Goal: Find contact information: Find contact information

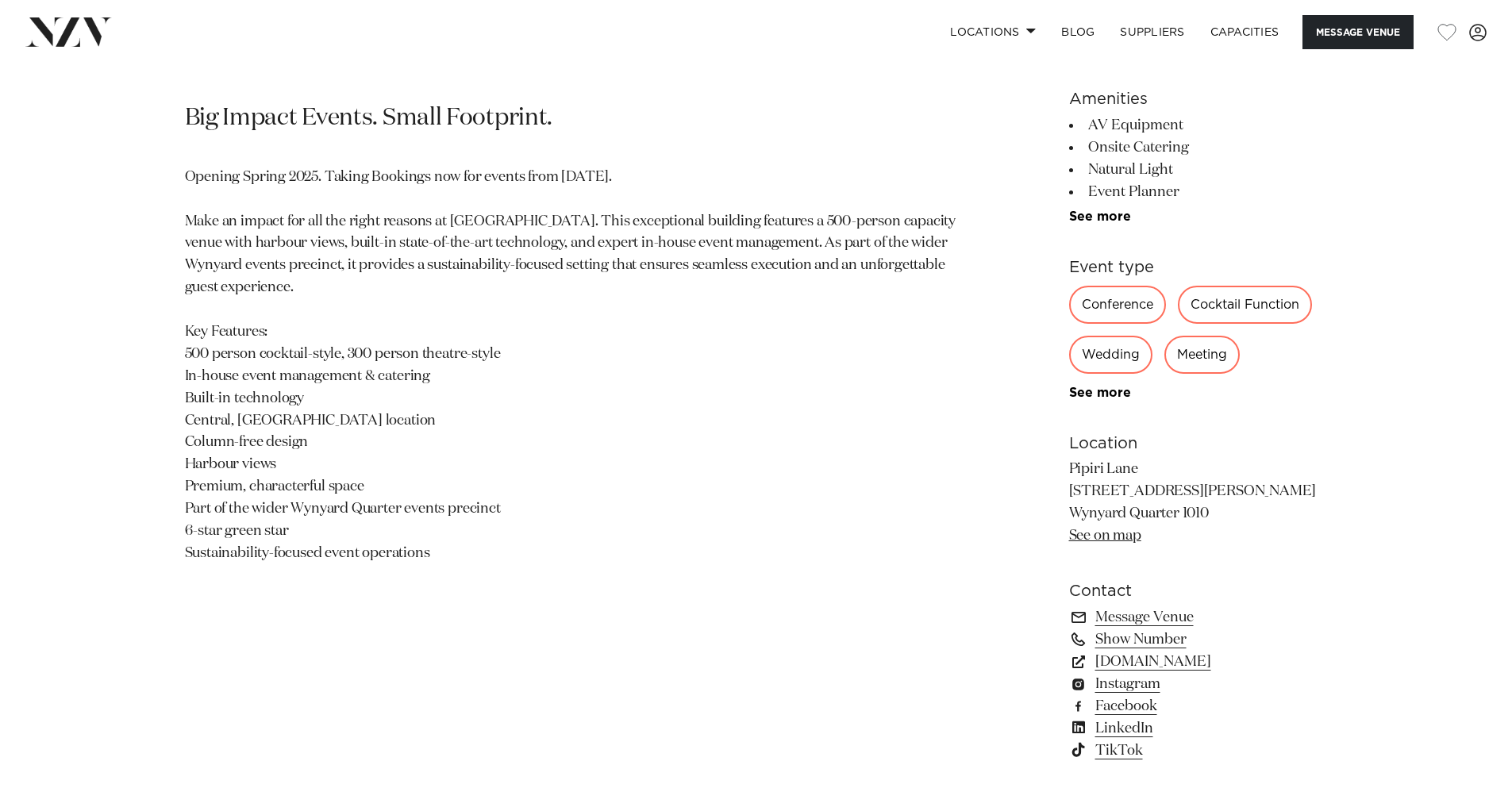
scroll to position [953, 0]
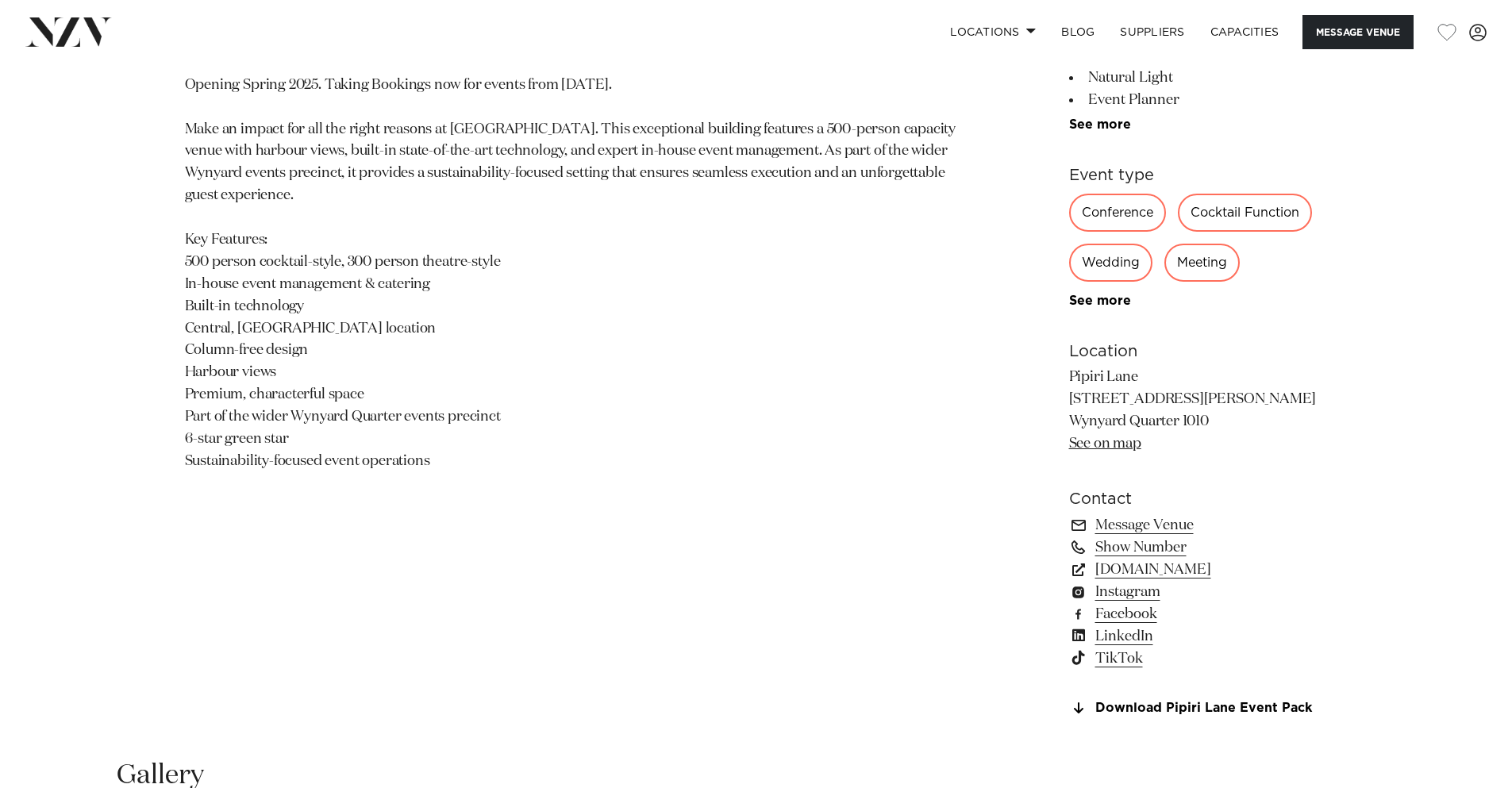
click at [976, 445] on div "Auckland Generator Pipiri Lane Big Impact Events. Small Footprint. Opening Spri…" at bounding box center [756, 309] width 1351 height 851
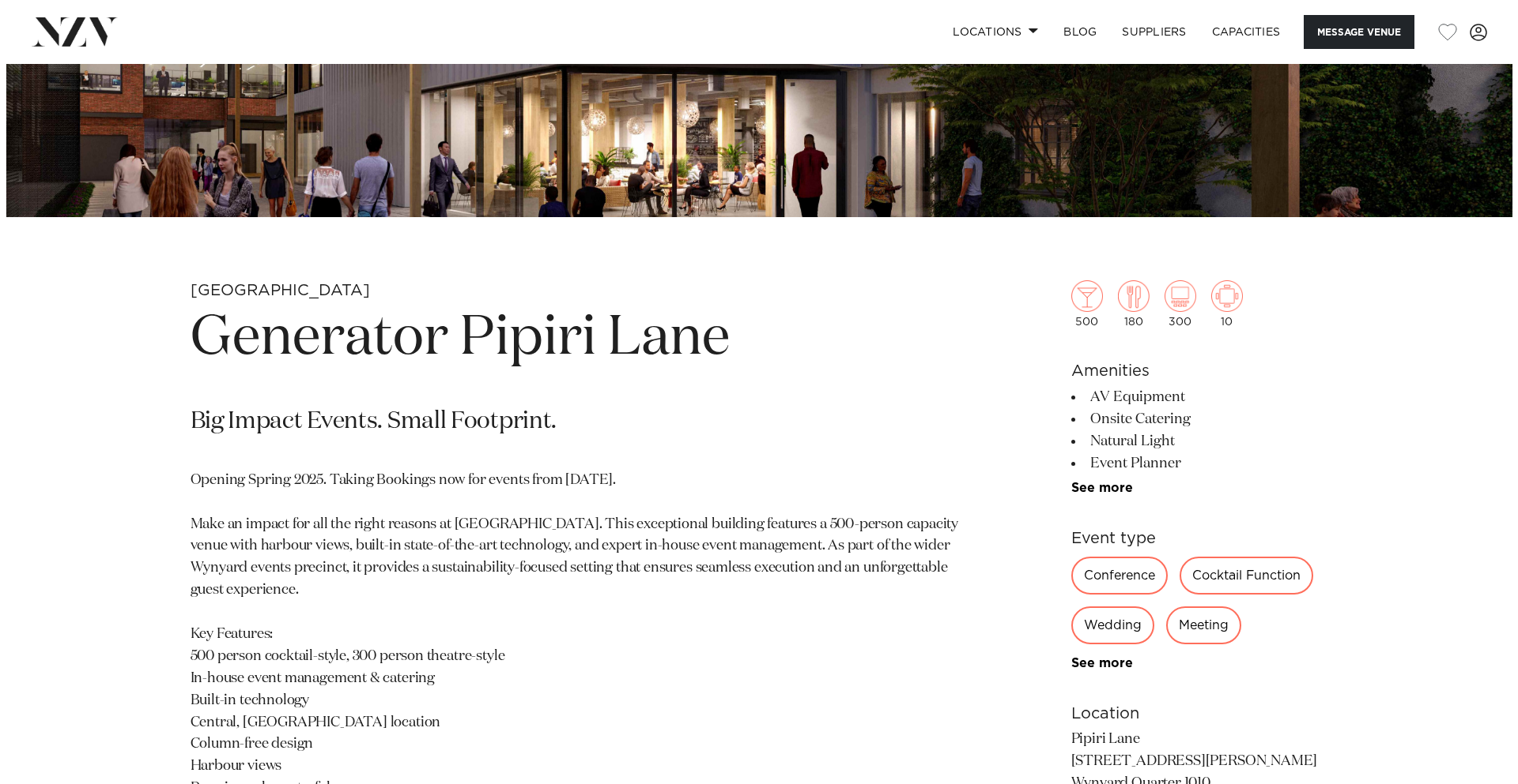
scroll to position [553, 0]
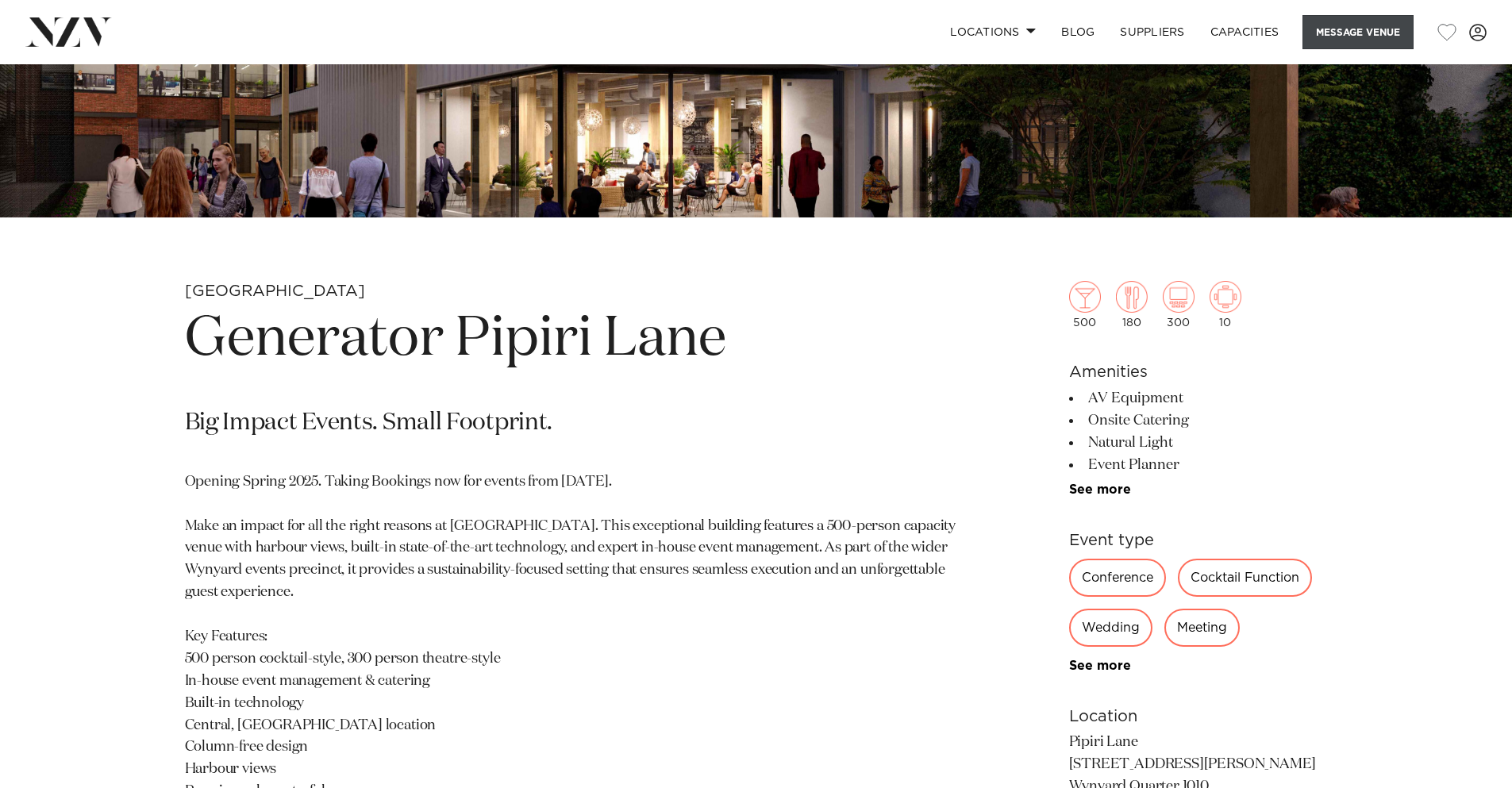
click at [1353, 27] on button "Message Venue" at bounding box center [1357, 32] width 111 height 34
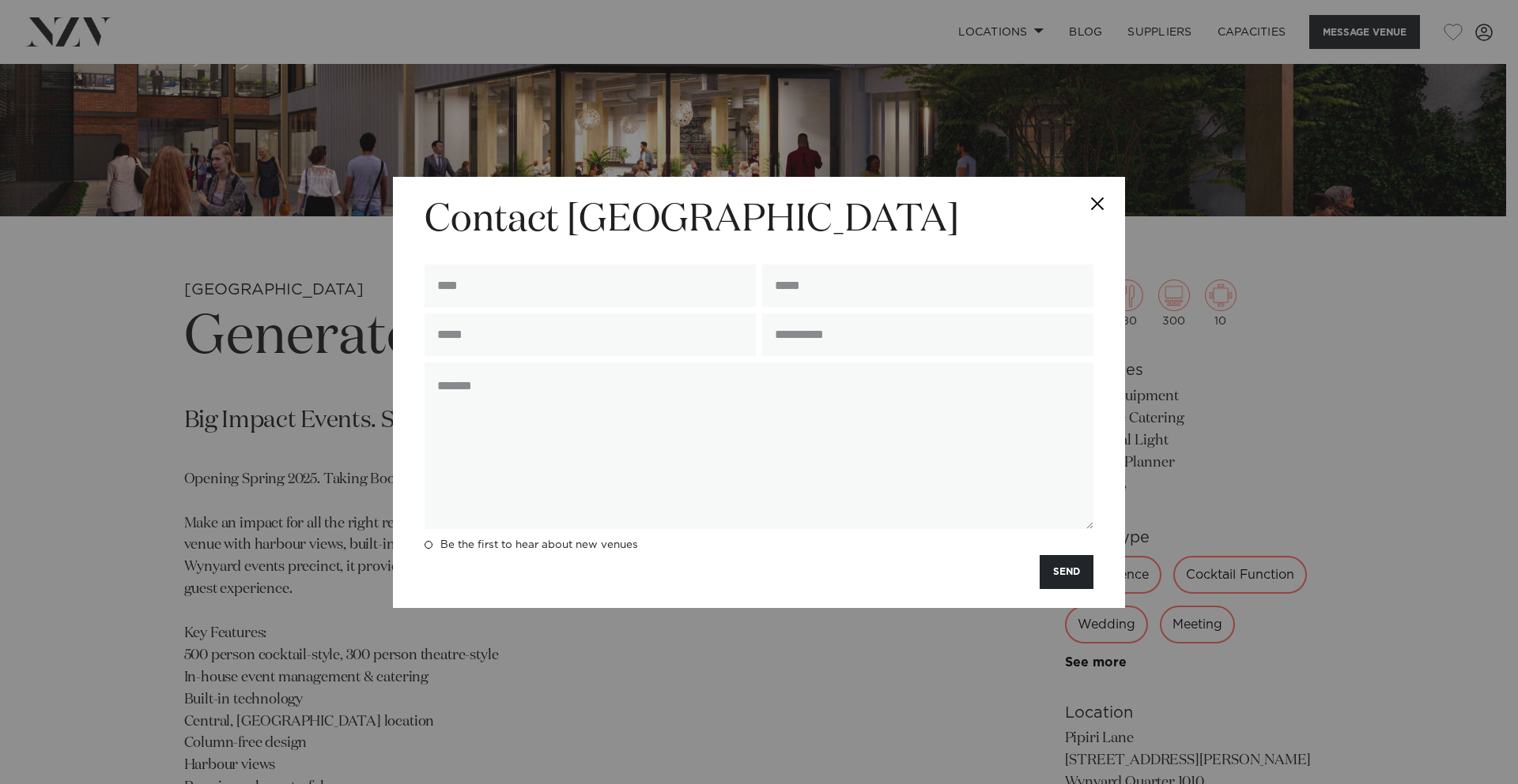
click at [1116, 205] on button "Close" at bounding box center [1097, 205] width 56 height 56
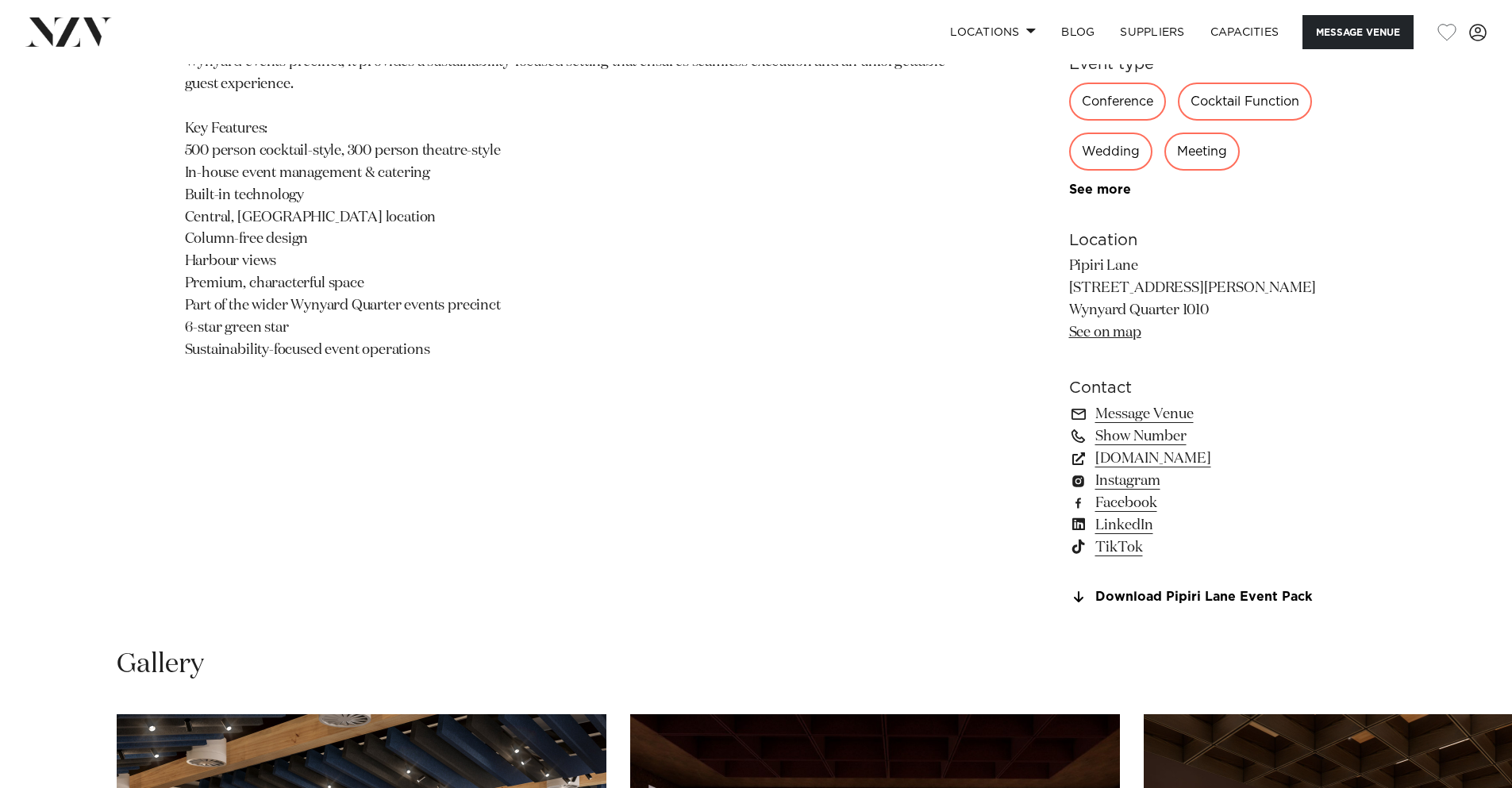
scroll to position [1111, 0]
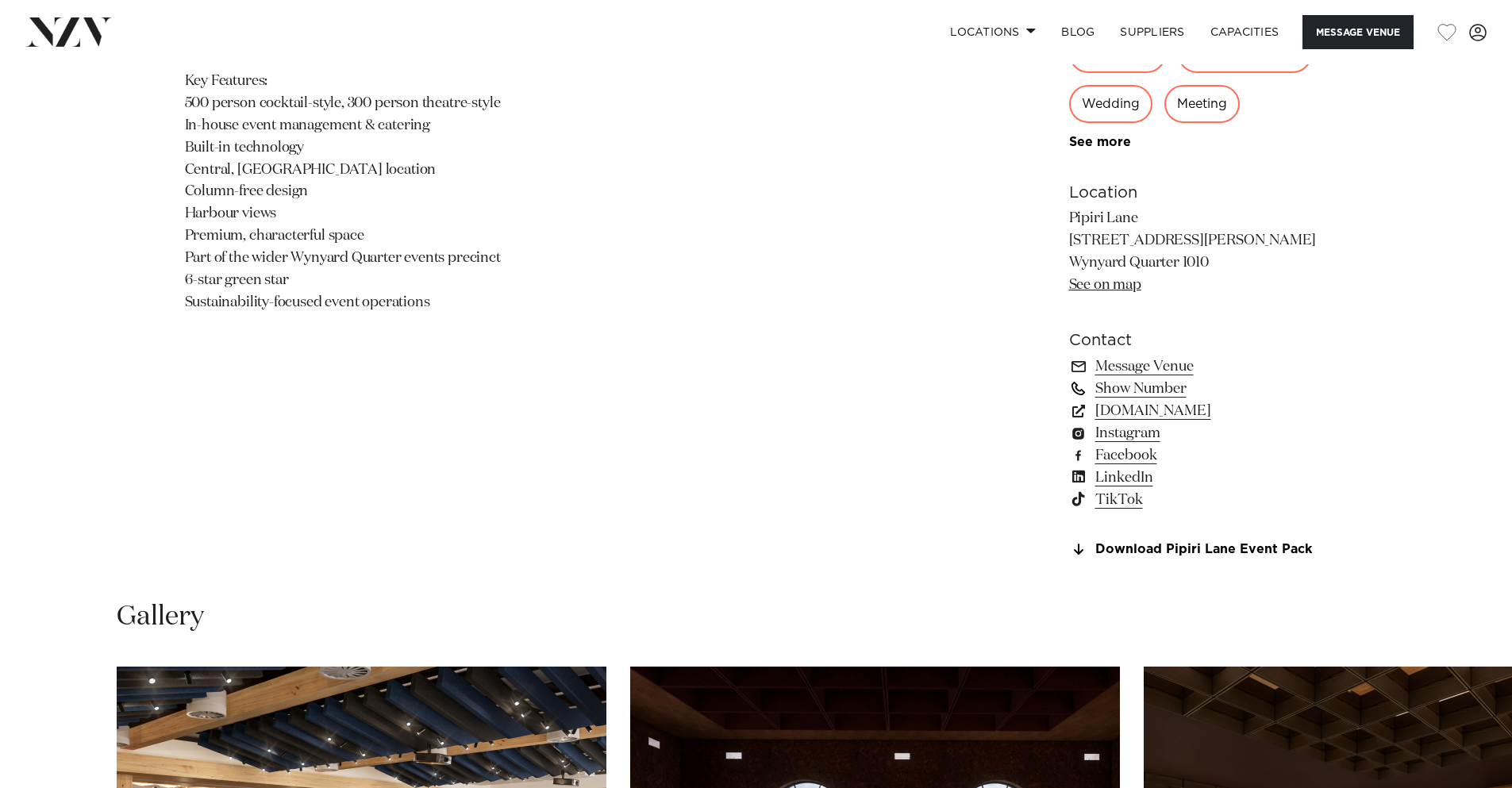
click at [1124, 386] on link "Show Number" at bounding box center [1198, 389] width 259 height 22
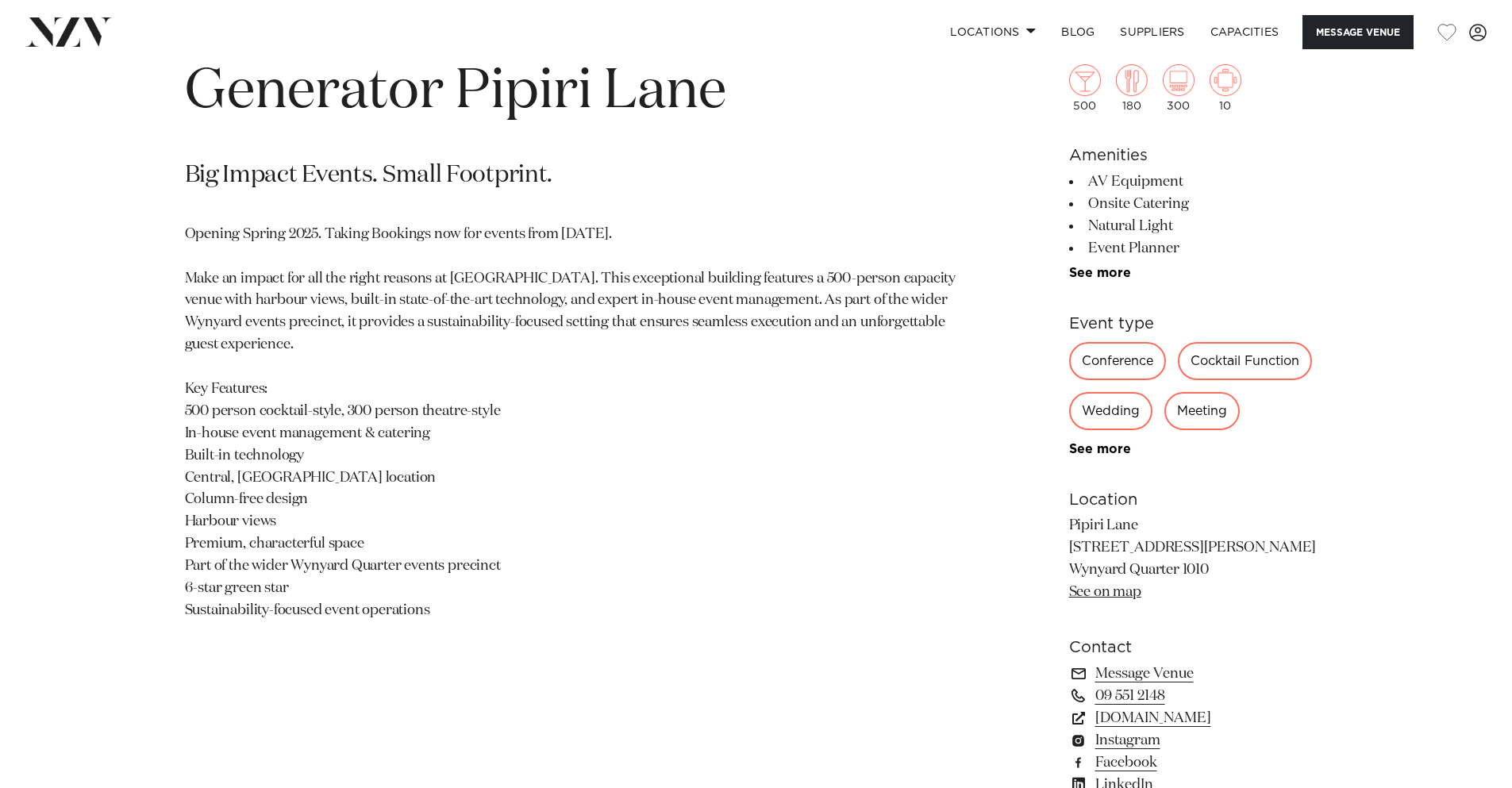
scroll to position [556, 0]
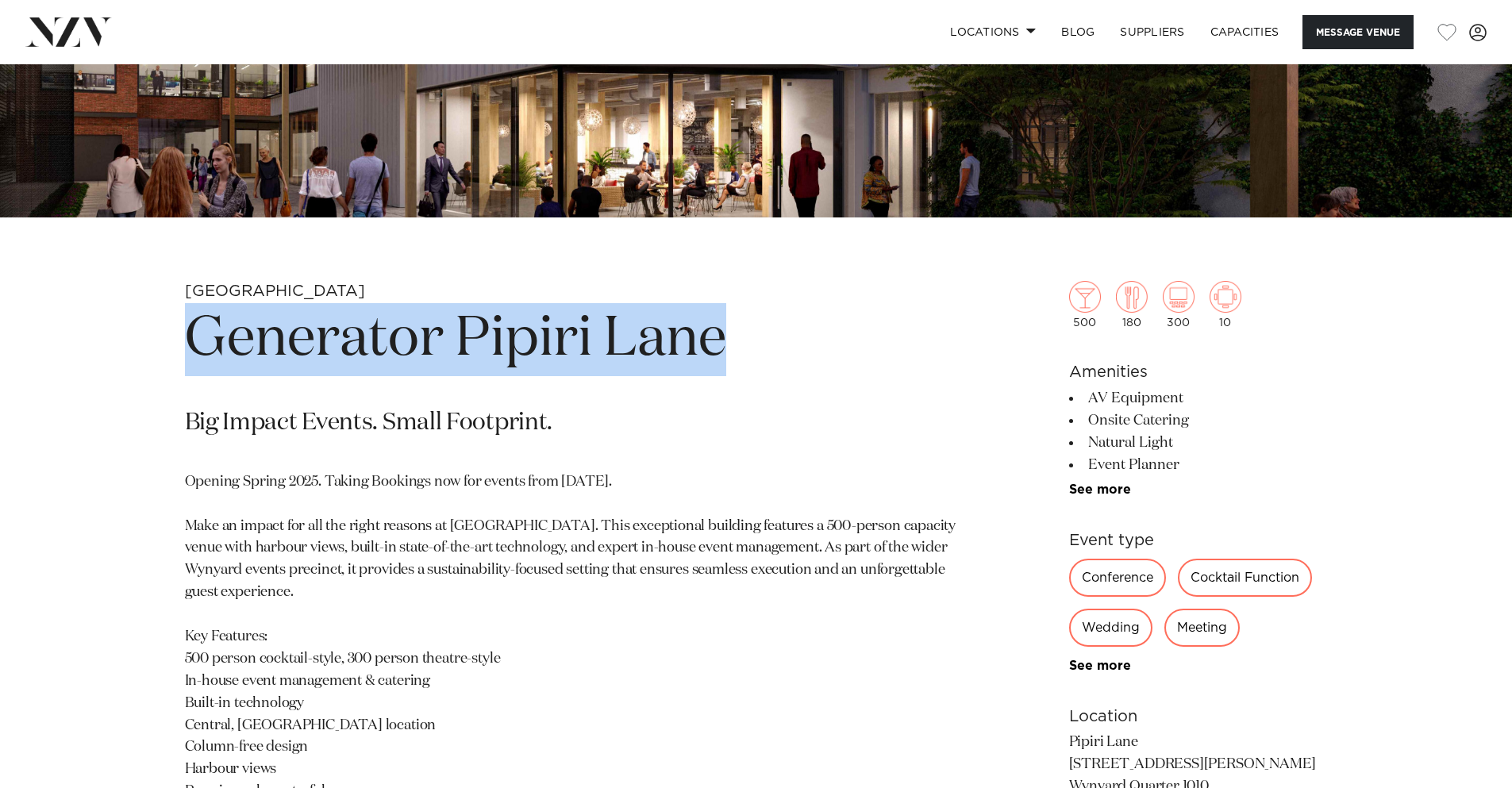
drag, startPoint x: 177, startPoint y: 334, endPoint x: 737, endPoint y: 344, distance: 560.1
click at [737, 344] on div "Auckland Generator Pipiri Lane Big Impact Events. Small Footprint. Opening Spri…" at bounding box center [756, 706] width 1351 height 851
copy h1 "Generator Pipiri Lane"
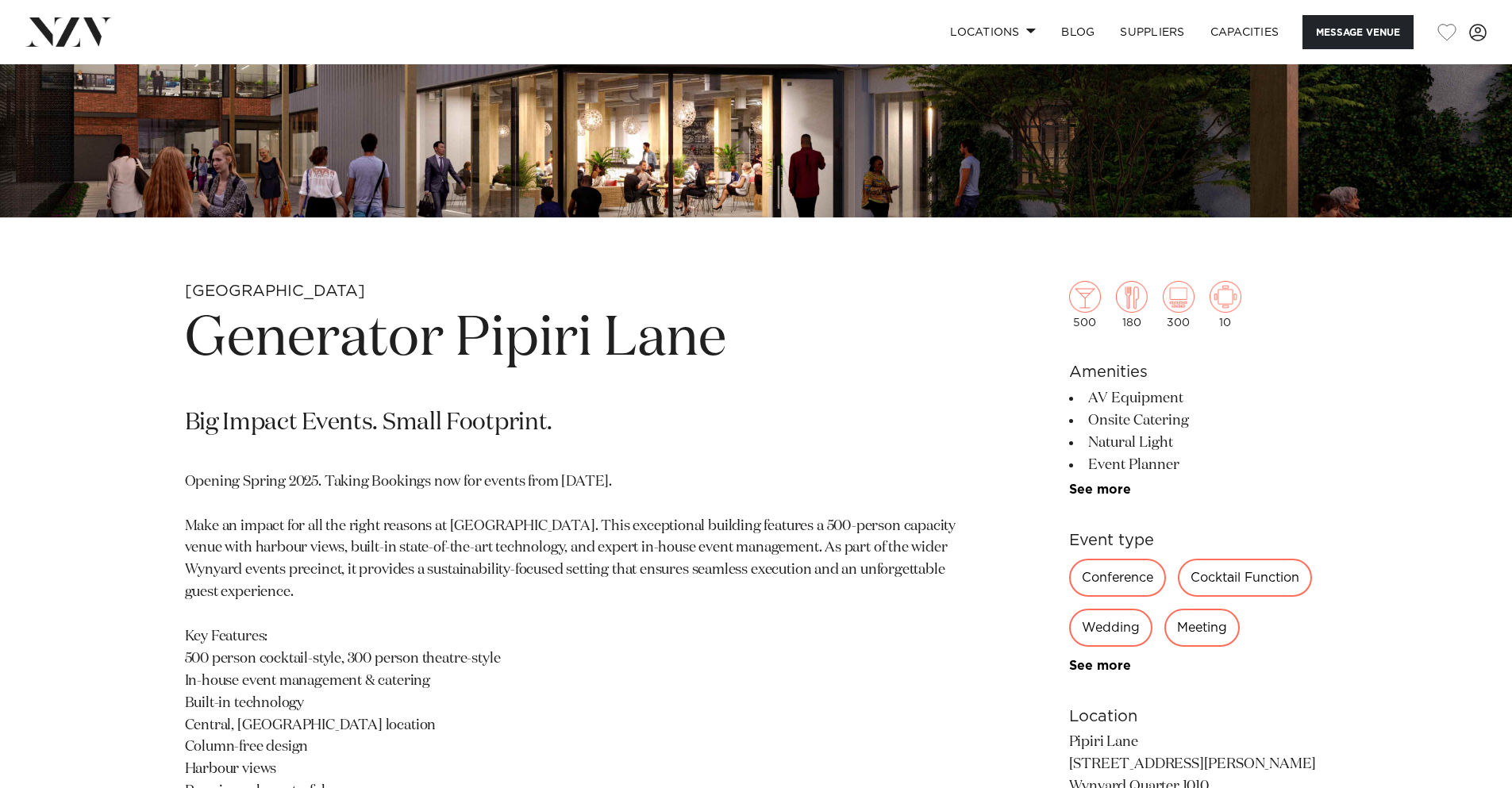
click at [516, 399] on section "Auckland Generator Pipiri Lane Big Impact Events. Small Footprint. Opening Spri…" at bounding box center [571, 706] width 772 height 851
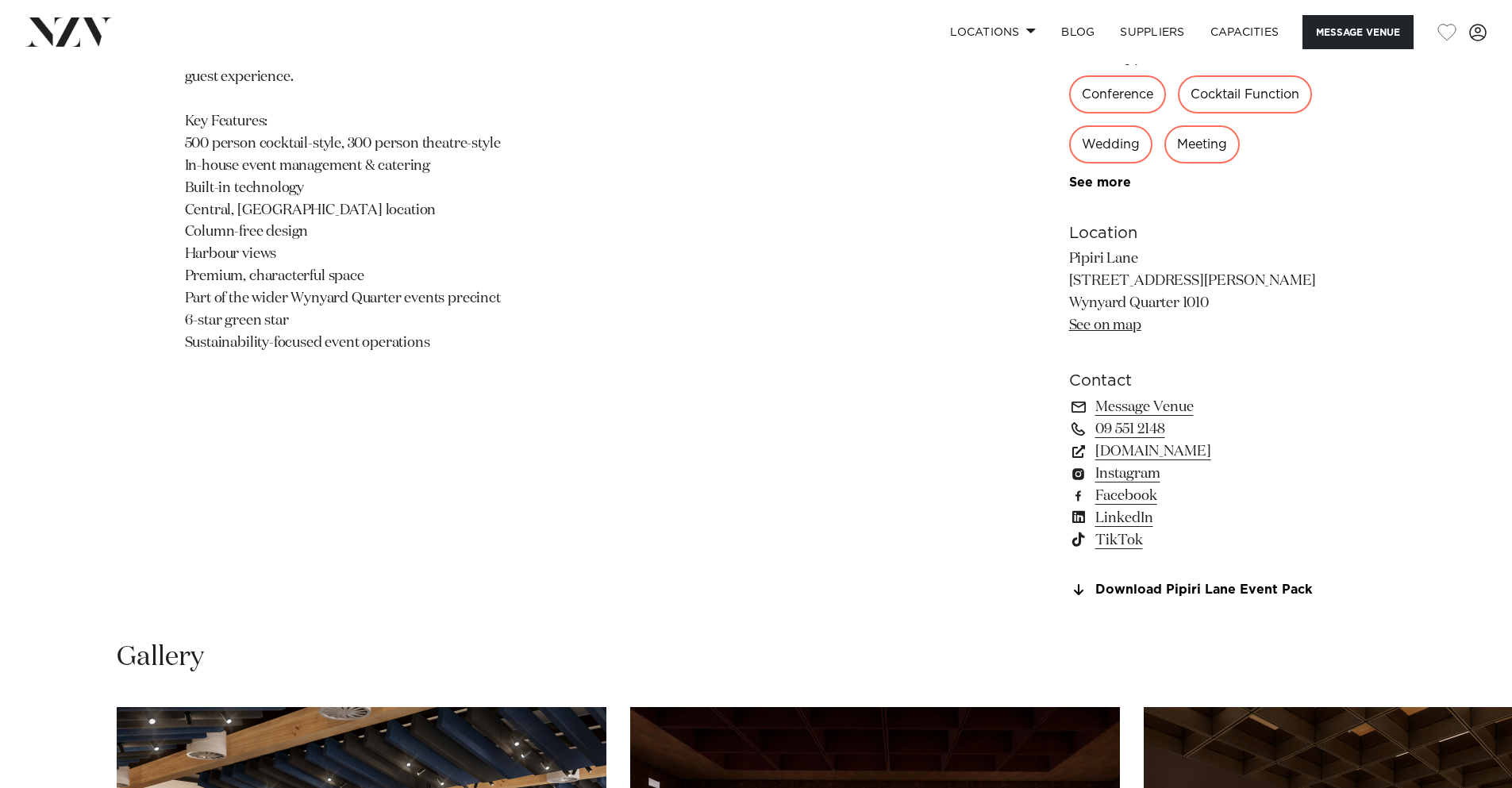
scroll to position [1032, 0]
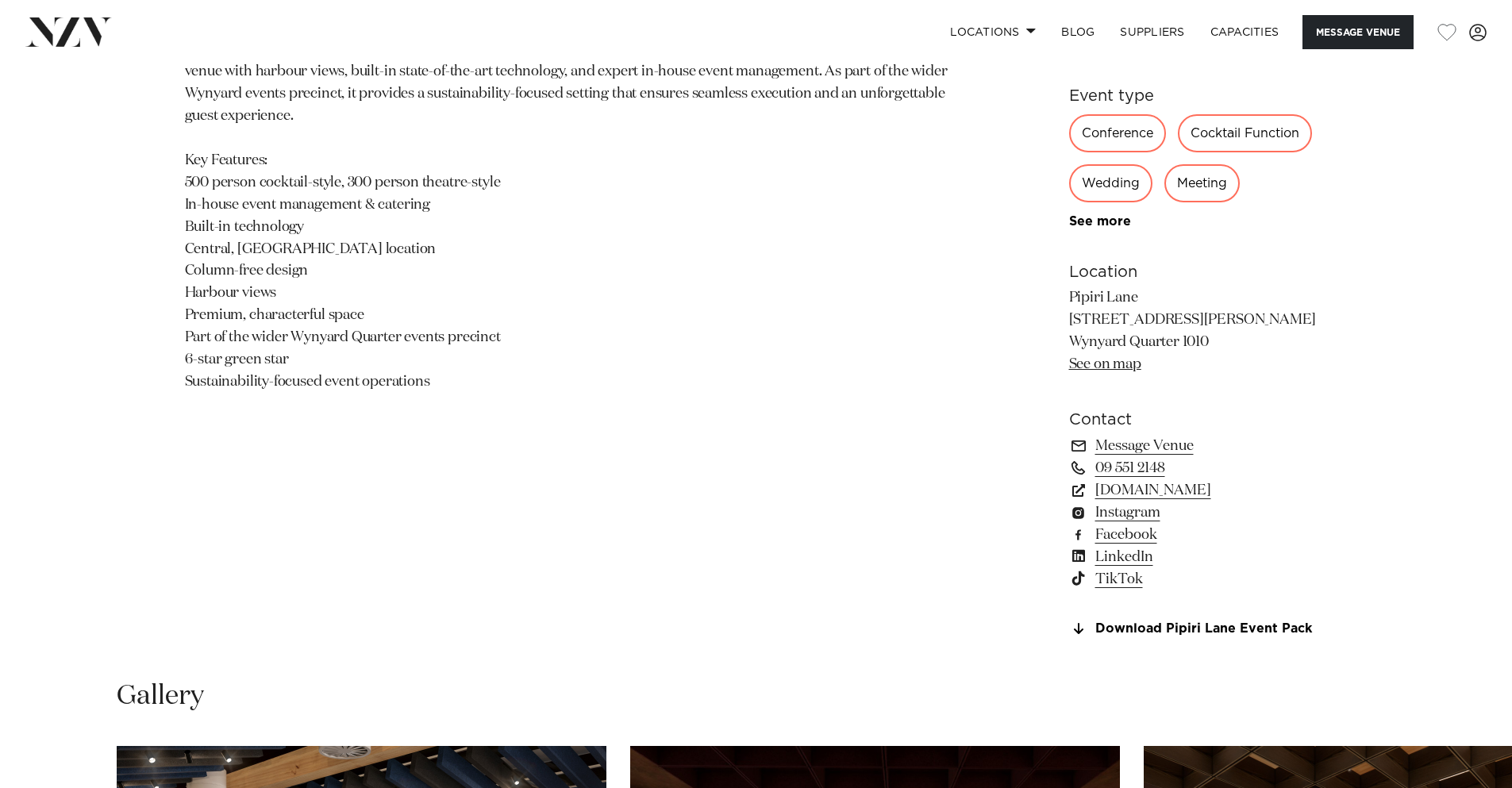
click at [711, 360] on p "Opening Spring 2025. Taking Bookings now for events from [DATE]. Make an impact…" at bounding box center [571, 194] width 772 height 398
drag, startPoint x: 450, startPoint y: 246, endPoint x: 208, endPoint y: 238, distance: 242.1
click at [242, 243] on p "Opening Spring 2025. Taking Bookings now for events from [DATE]. Make an impact…" at bounding box center [571, 194] width 772 height 398
click at [202, 237] on p "Opening Spring 2025. Taking Bookings now for events from [DATE]. Make an impact…" at bounding box center [571, 194] width 772 height 398
drag, startPoint x: 168, startPoint y: 242, endPoint x: 667, endPoint y: 273, distance: 500.0
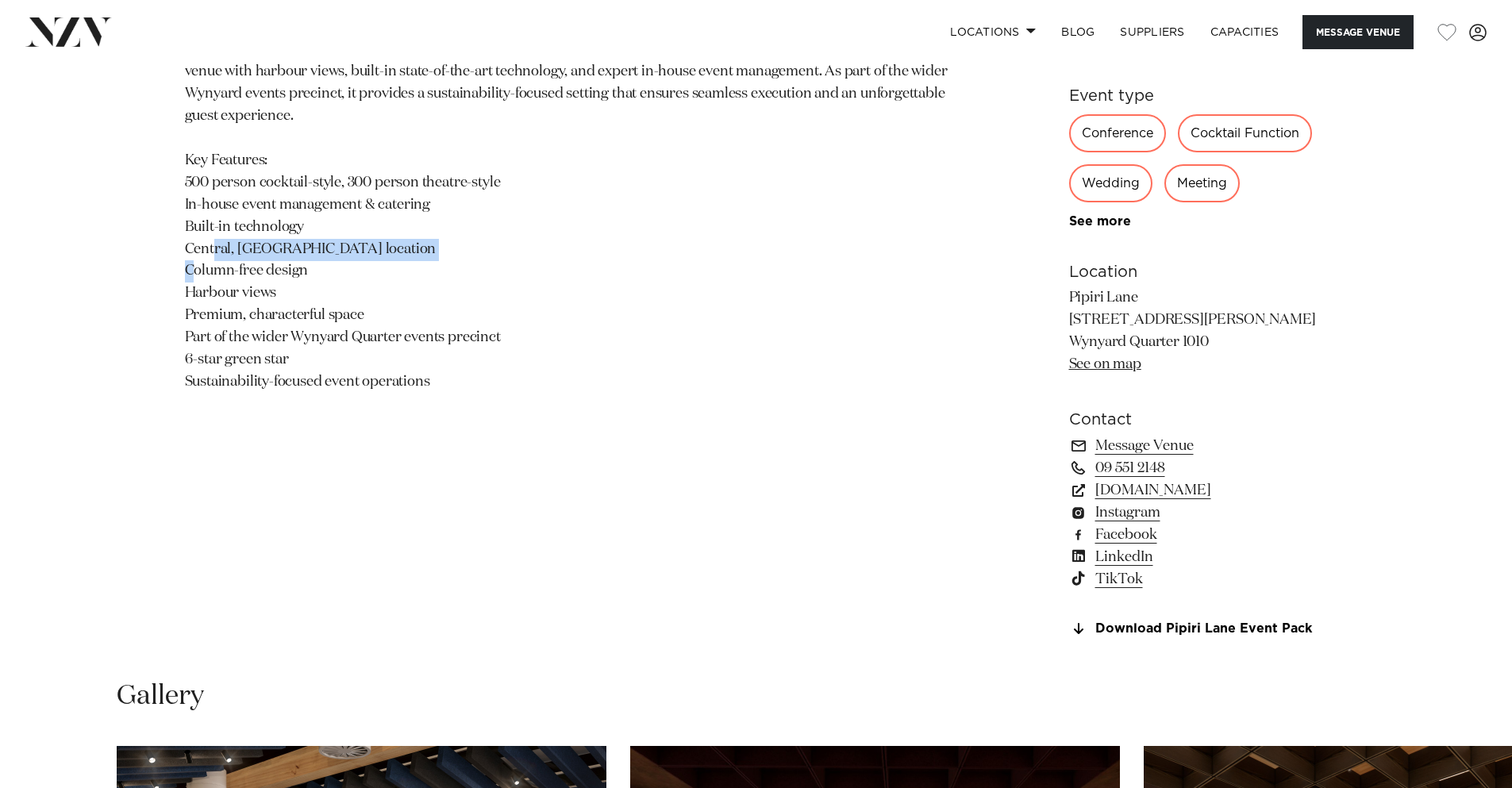
click at [650, 269] on div "Auckland Generator Pipiri Lane Big Impact Events. Small Footprint. Opening Spri…" at bounding box center [756, 229] width 1351 height 851
click at [667, 273] on p "Opening Spring 2025. Taking Bookings now for events from [DATE]. Make an impact…" at bounding box center [571, 194] width 772 height 398
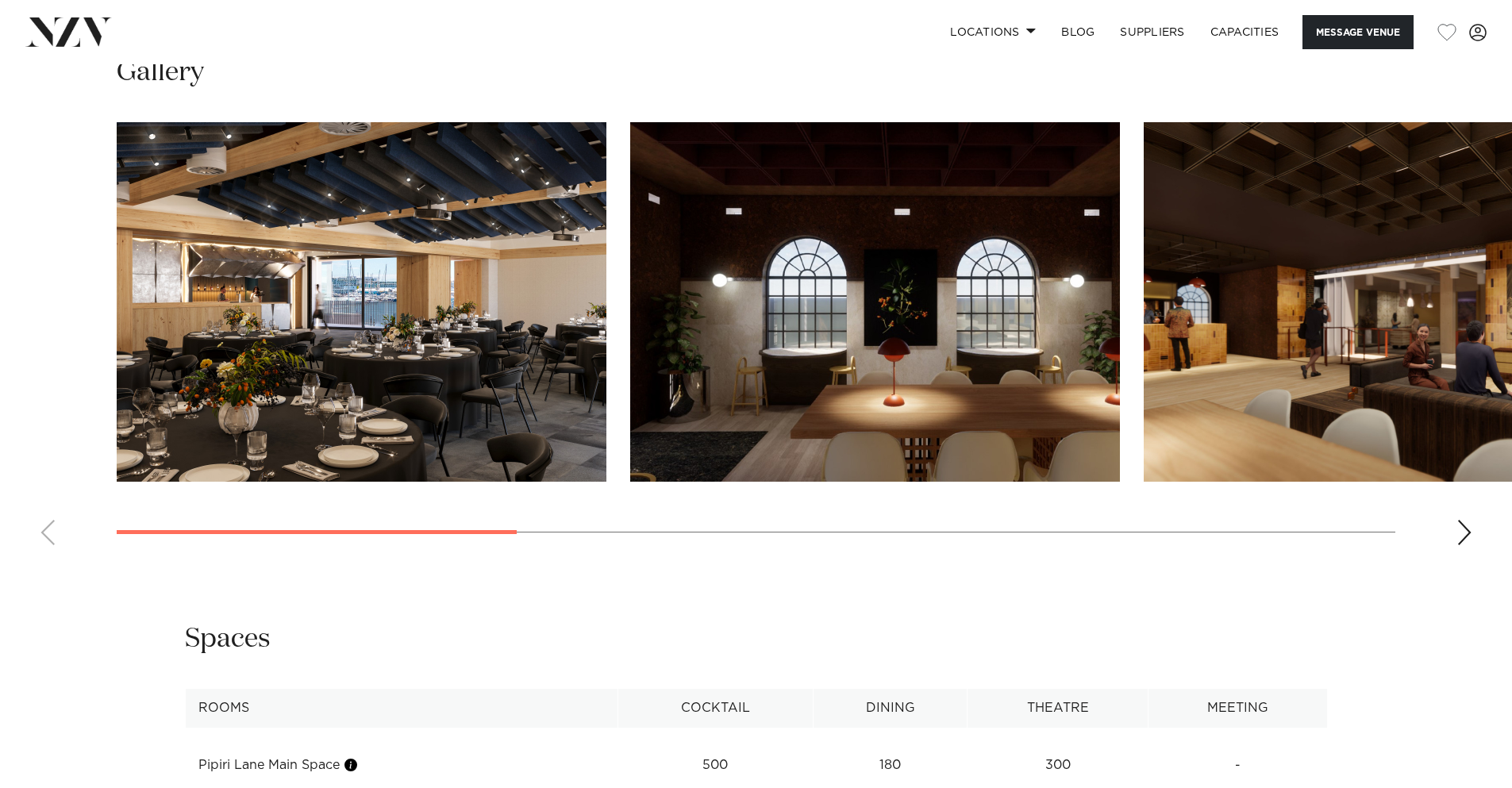
scroll to position [1826, 0]
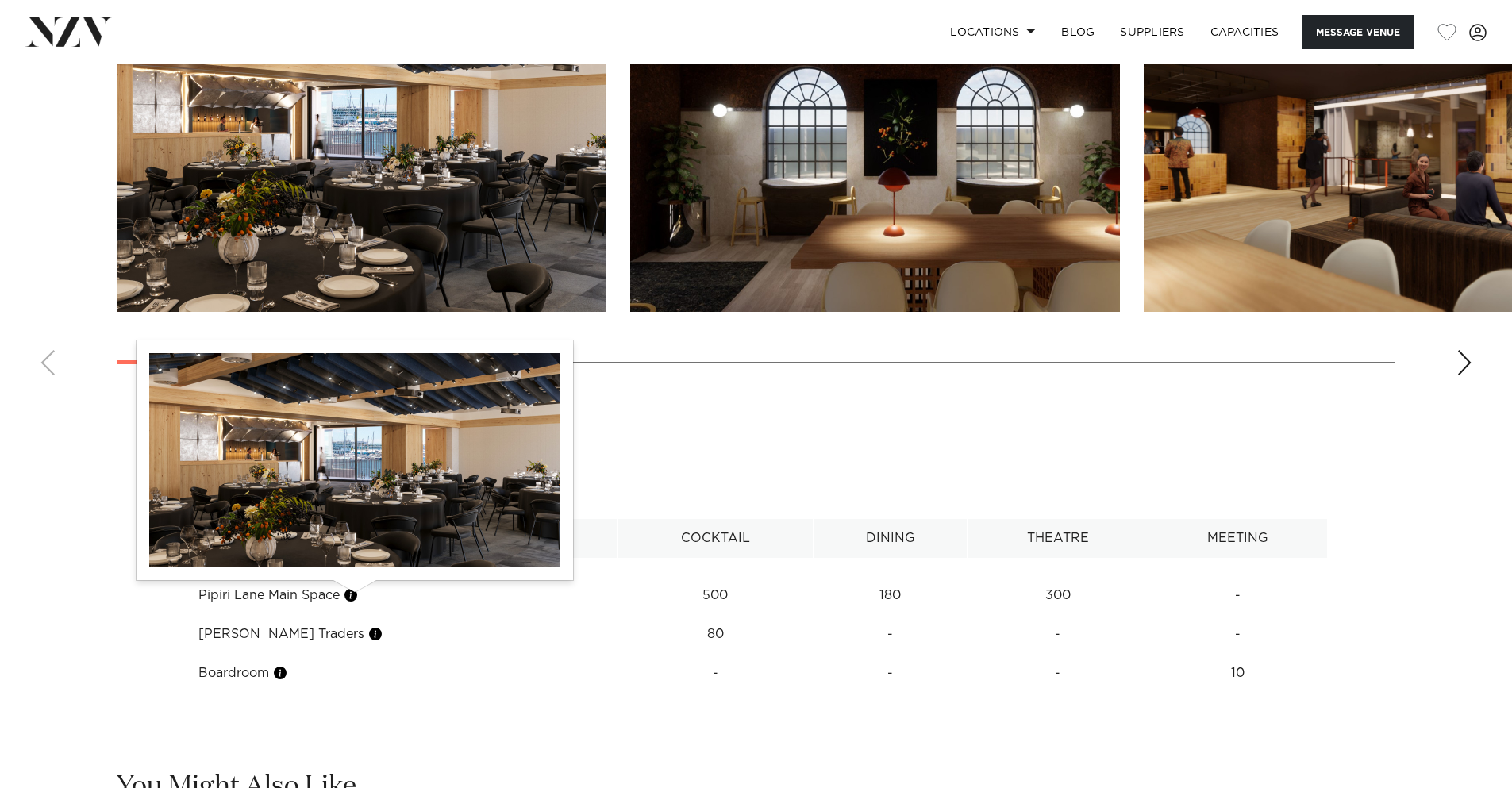
click at [357, 593] on button "button" at bounding box center [351, 596] width 16 height 16
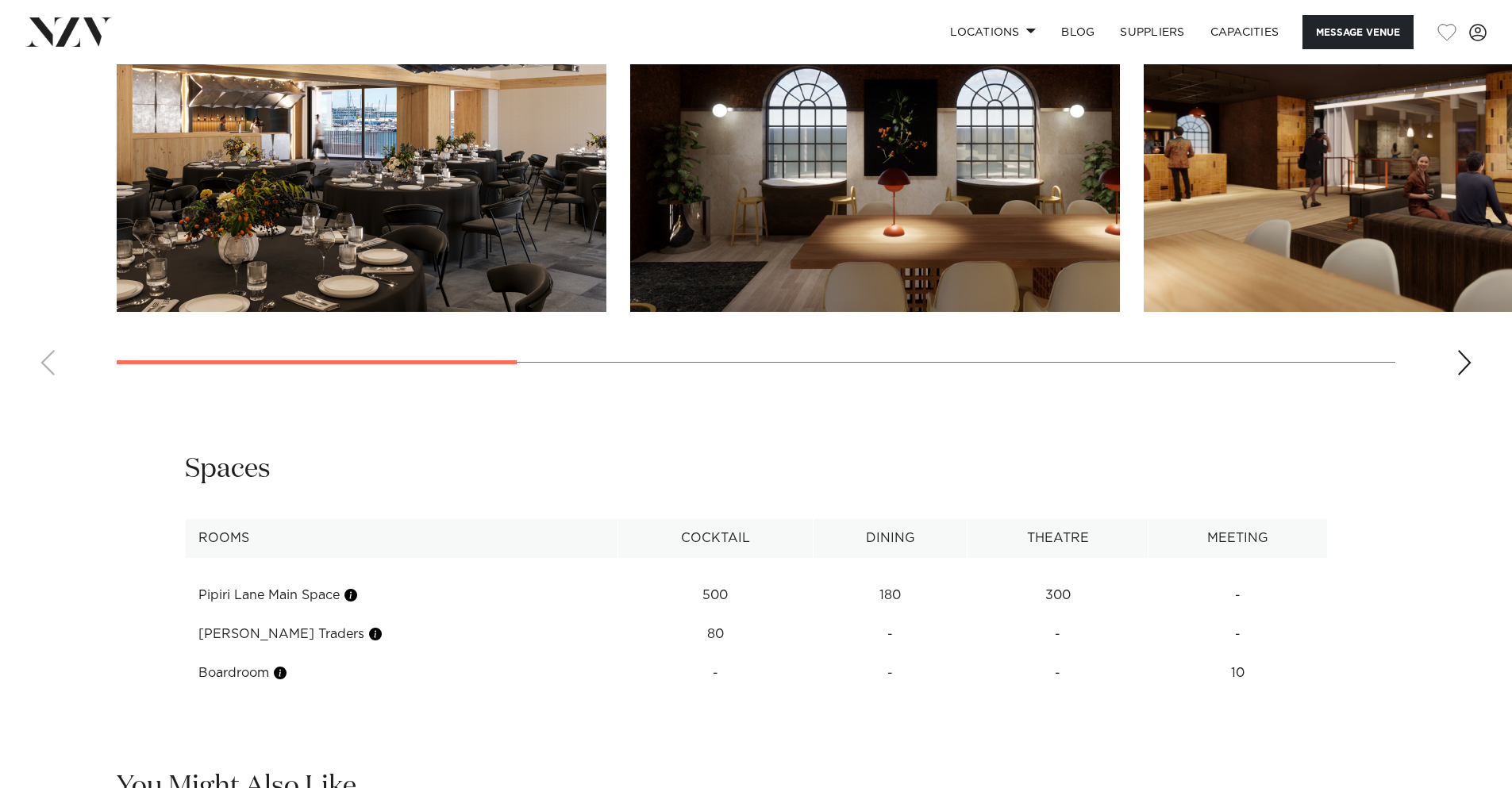
click at [308, 594] on td "Pipiri Lane Main Space" at bounding box center [401, 596] width 432 height 39
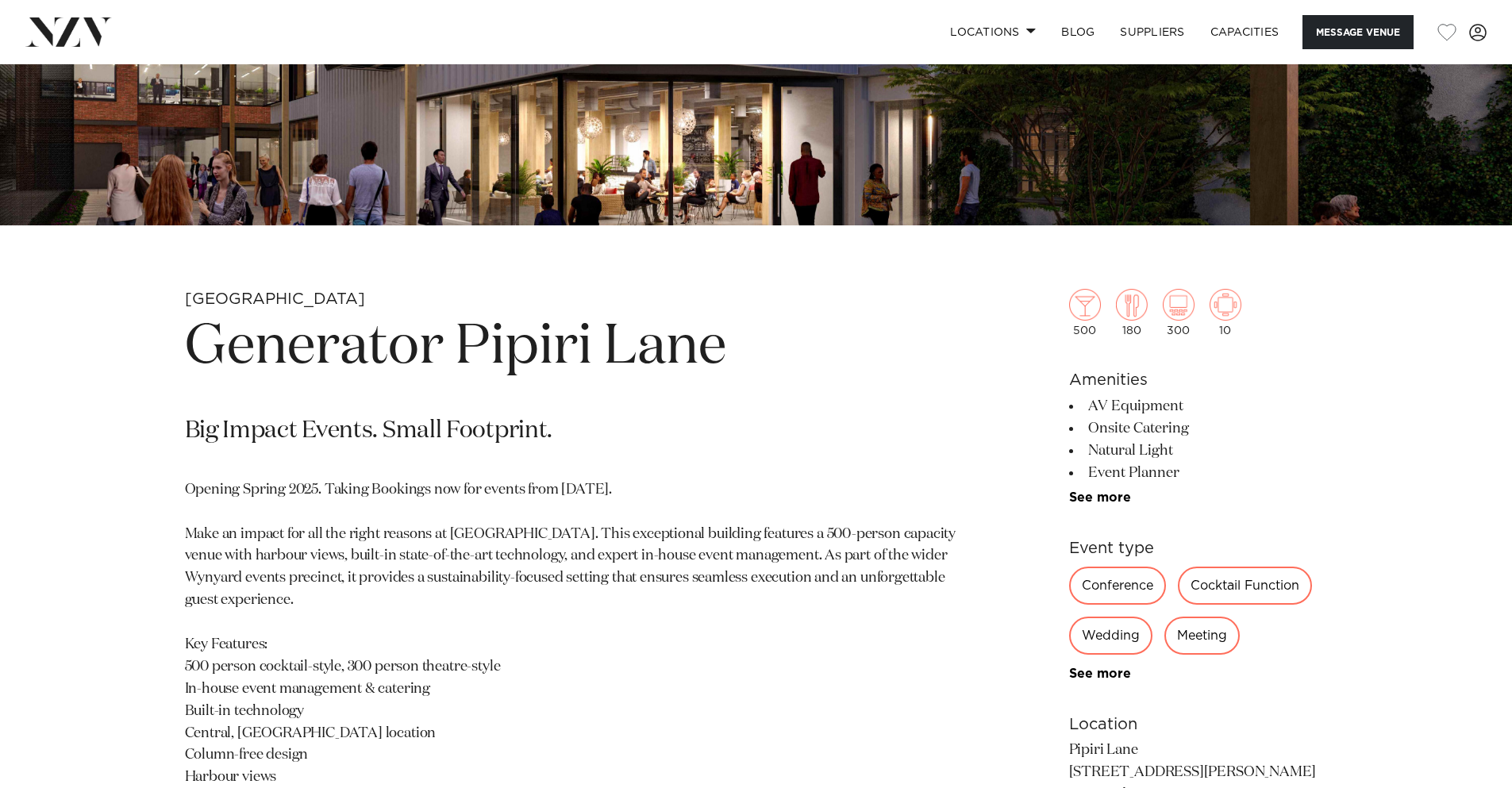
scroll to position [318, 0]
